Goal: Find specific page/section: Find specific page/section

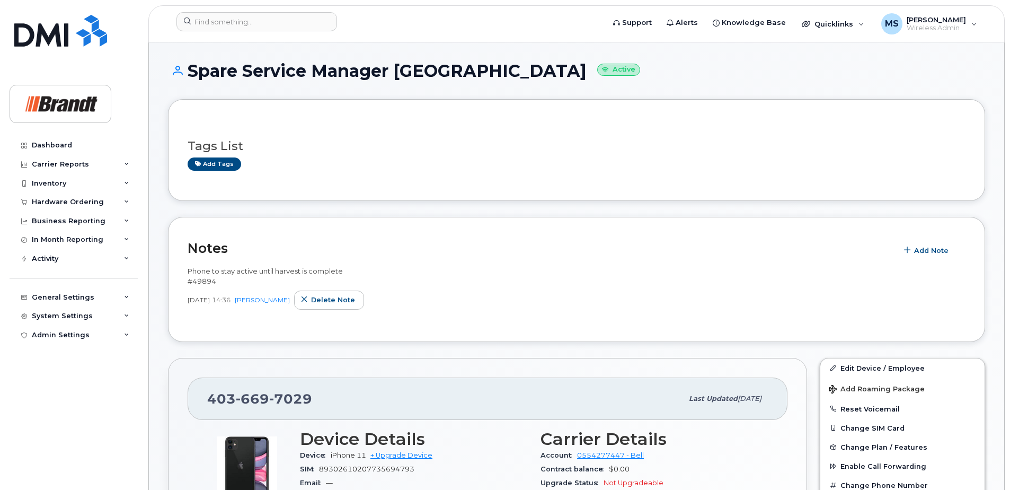
drag, startPoint x: 900, startPoint y: 84, endPoint x: 889, endPoint y: 89, distance: 12.6
click at [900, 84] on div "Spare Service Manager Rockyview Active" at bounding box center [576, 80] width 817 height 38
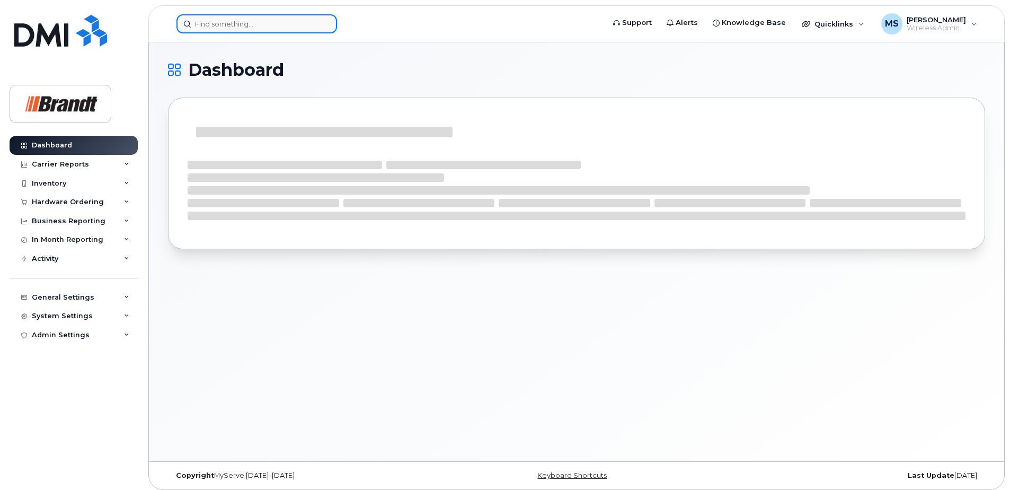
click at [298, 29] on input at bounding box center [256, 23] width 161 height 19
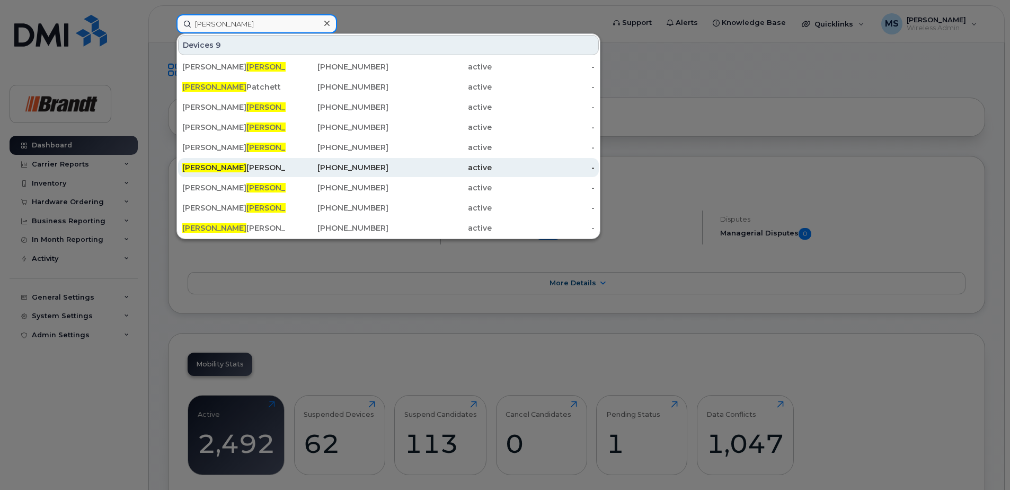
type input "MACK"
click at [239, 167] on div "Mack Ramsay" at bounding box center [233, 167] width 103 height 11
